Goal: Complete application form: Complete application form

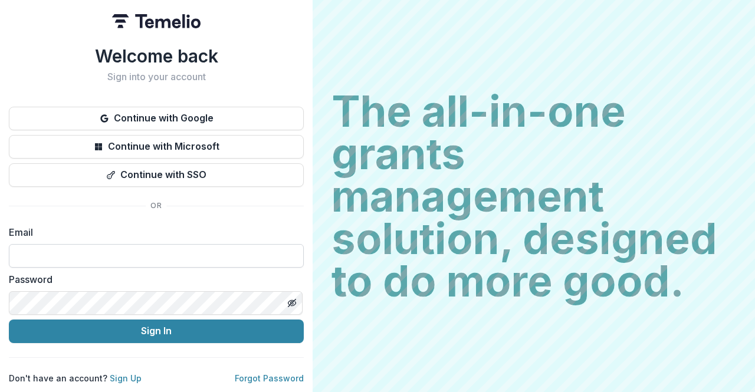
click at [87, 255] on input at bounding box center [156, 256] width 295 height 24
click at [104, 226] on label "Email" at bounding box center [153, 232] width 288 height 14
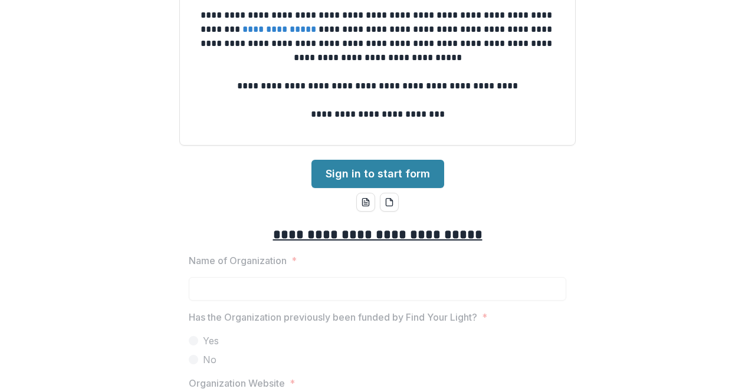
scroll to position [59, 0]
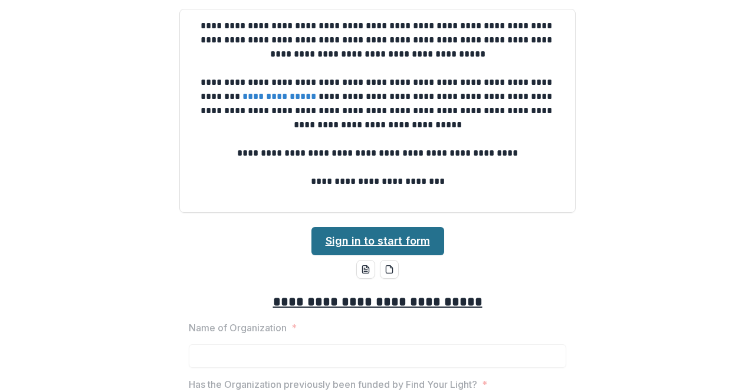
click at [392, 246] on link "Sign in to start form" at bounding box center [377, 241] width 133 height 28
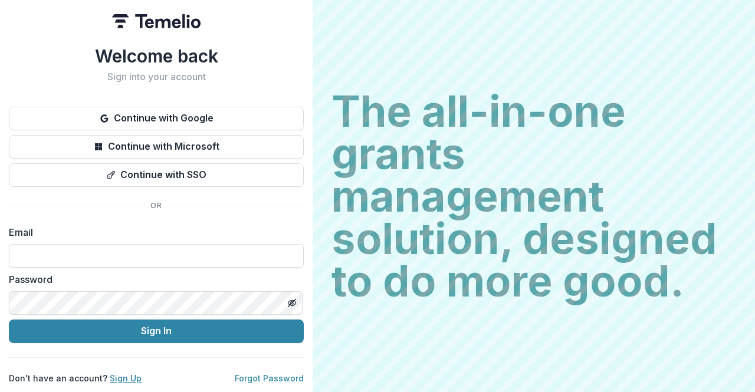
click at [112, 373] on link "Sign Up" at bounding box center [126, 378] width 32 height 10
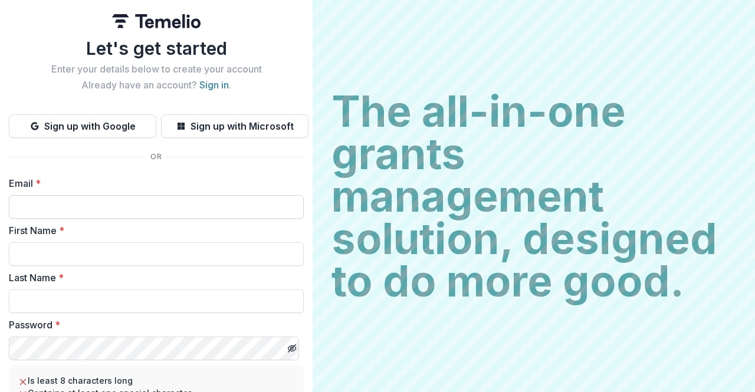
click at [130, 206] on input "Email *" at bounding box center [156, 207] width 295 height 24
type input "**********"
click at [103, 251] on input "First Name *" at bounding box center [156, 254] width 295 height 24
type input "*****"
click at [103, 298] on input "Last Name *" at bounding box center [156, 301] width 295 height 24
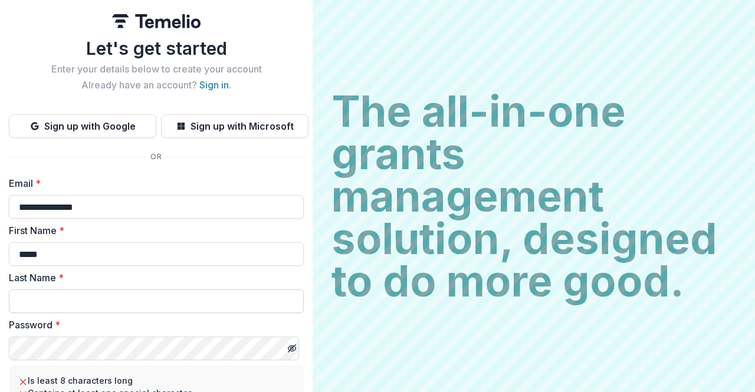
type input "*"
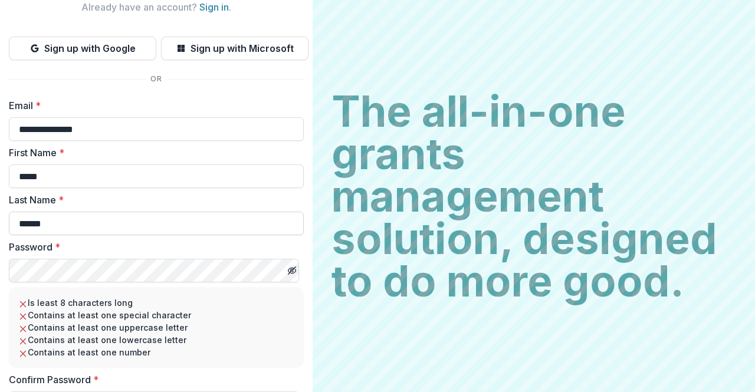
scroll to position [143, 0]
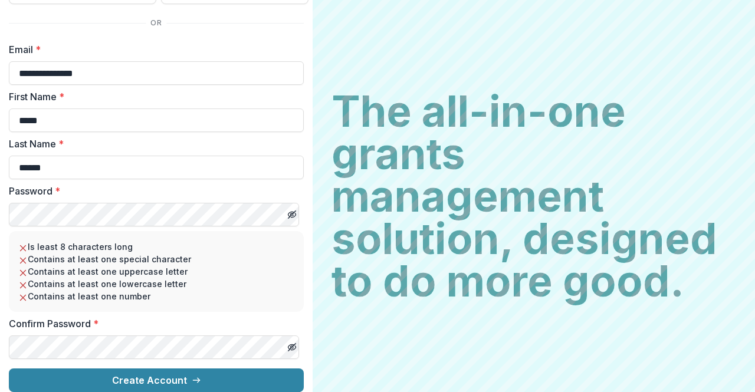
type input "******"
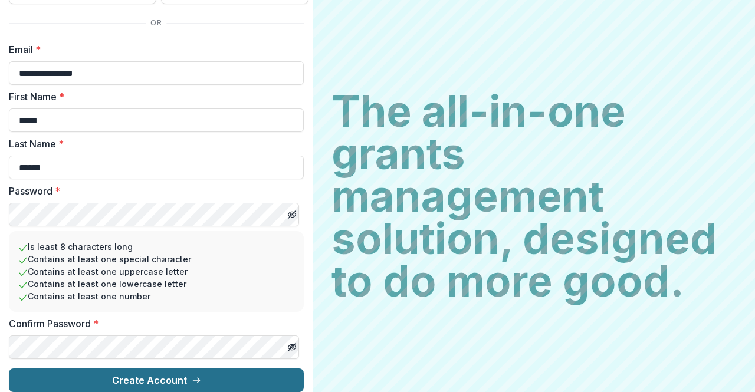
click at [142, 369] on button "Create Account" at bounding box center [156, 381] width 295 height 24
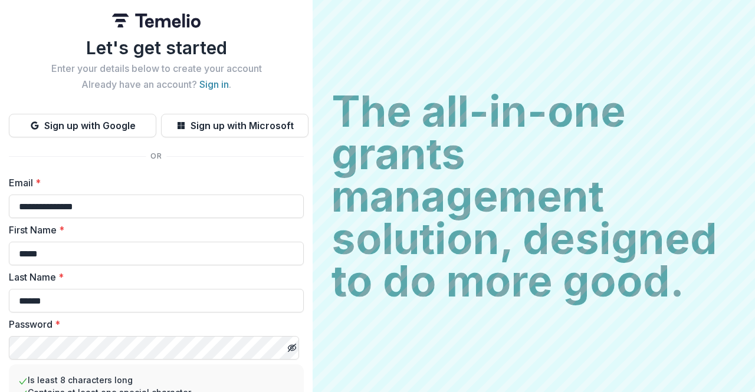
scroll to position [0, 0]
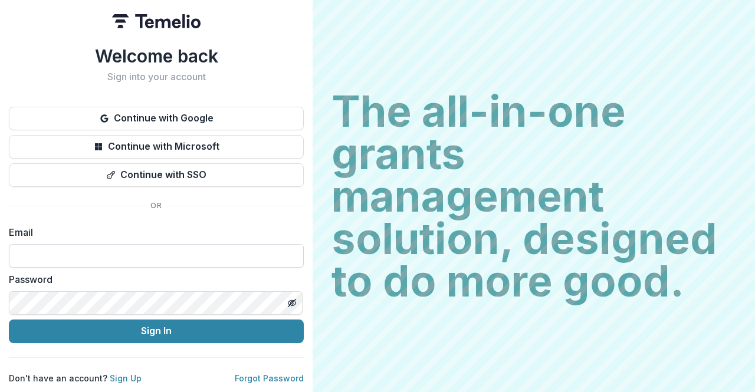
click at [146, 258] on input at bounding box center [156, 256] width 295 height 24
type input "**********"
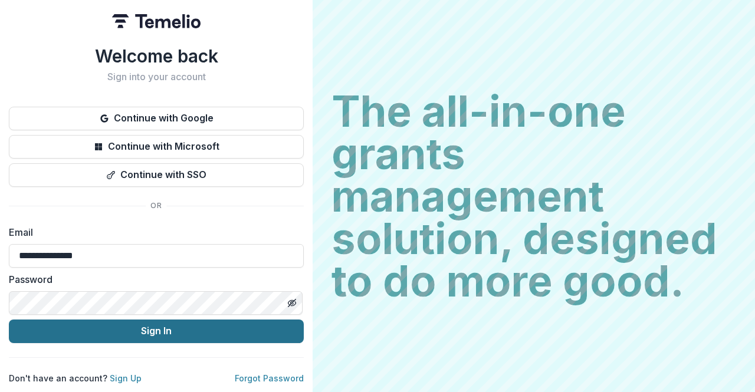
click at [197, 324] on button "Sign In" at bounding box center [156, 332] width 295 height 24
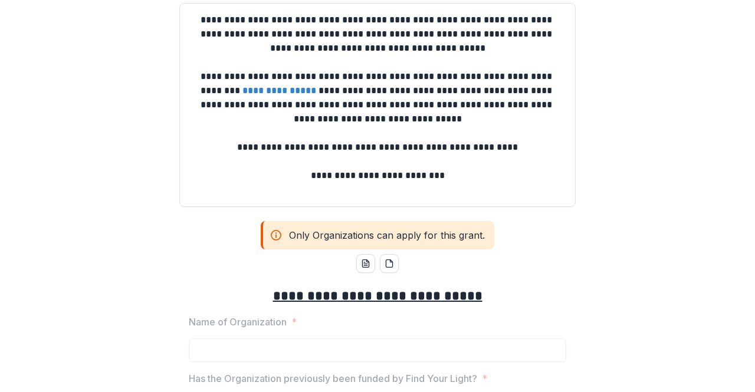
scroll to position [118, 0]
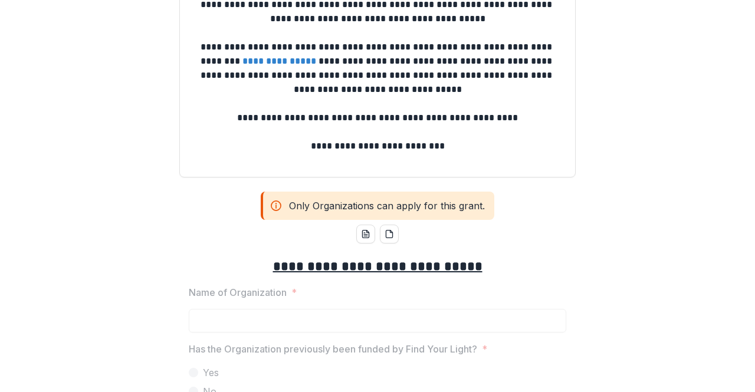
click at [275, 208] on icon at bounding box center [276, 206] width 12 height 14
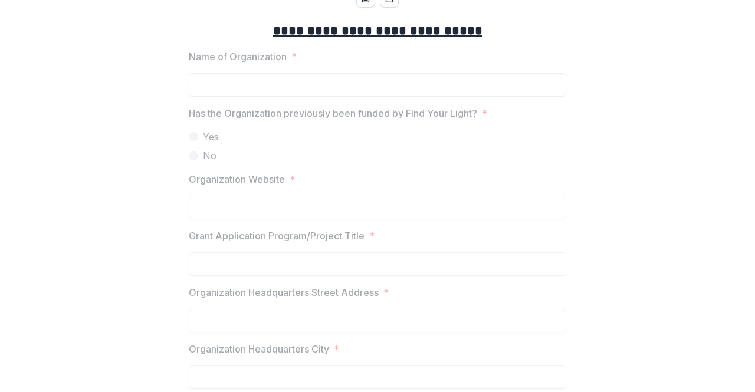
scroll to position [236, 0]
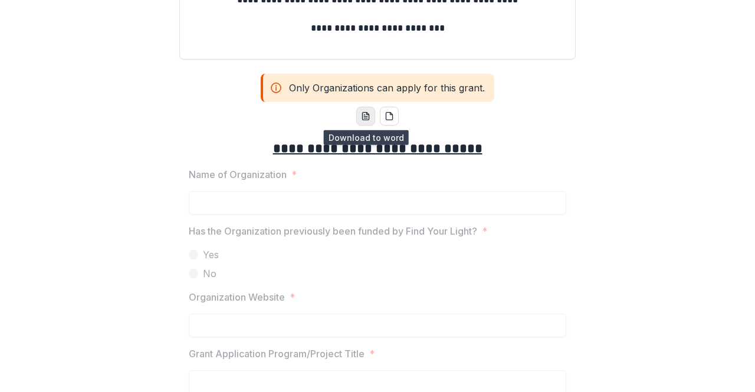
click at [366, 117] on icon "word-download" at bounding box center [365, 115] width 9 height 9
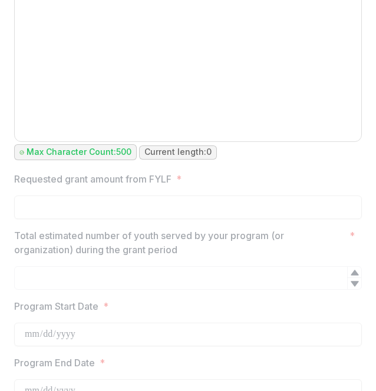
scroll to position [1472, 0]
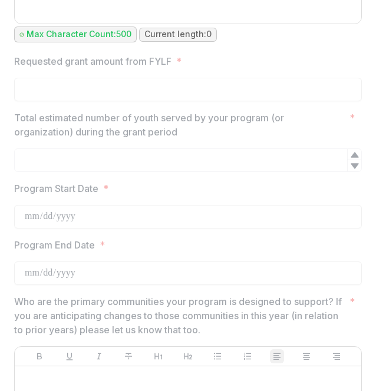
click at [348, 182] on label "Program Start Date *" at bounding box center [184, 189] width 341 height 14
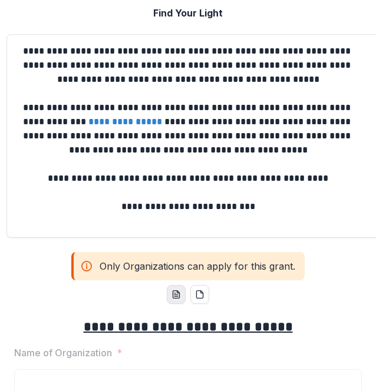
scroll to position [0, 0]
